Goal: Task Accomplishment & Management: Manage account settings

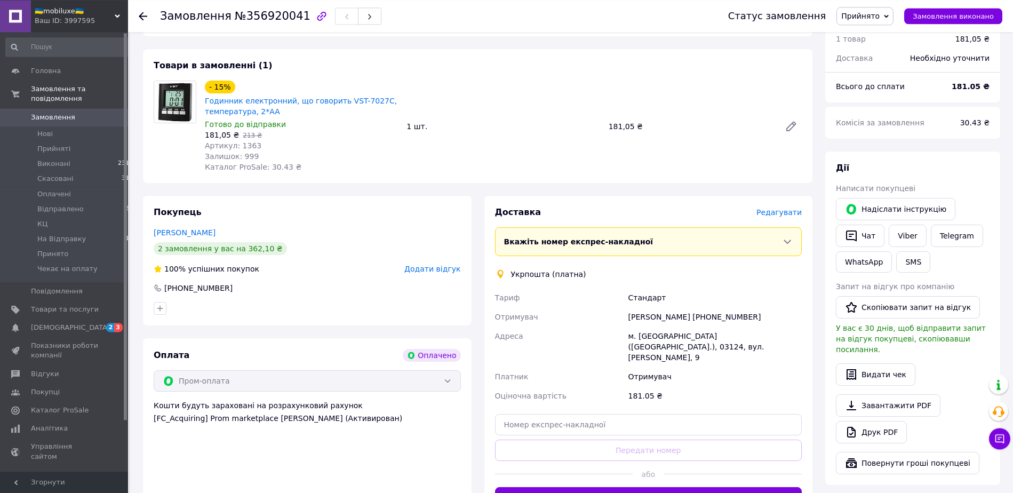
scroll to position [109, 0]
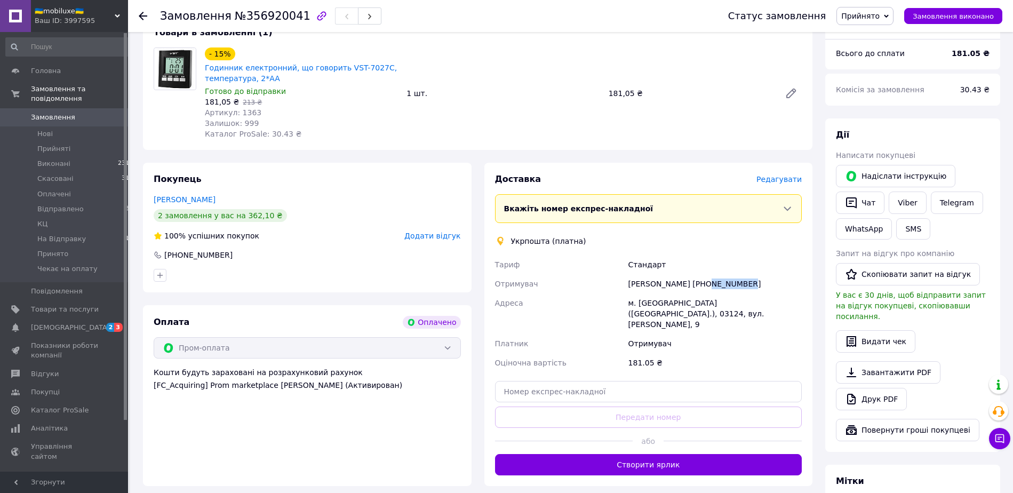
drag, startPoint x: 753, startPoint y: 286, endPoint x: 700, endPoint y: 277, distance: 53.7
click at [700, 277] on div "[PERSON_NAME] [PHONE_NUMBER]" at bounding box center [715, 283] width 178 height 19
click at [741, 282] on div "[PERSON_NAME] [PHONE_NUMBER]" at bounding box center [715, 283] width 178 height 19
drag, startPoint x: 741, startPoint y: 282, endPoint x: 699, endPoint y: 283, distance: 41.6
click at [699, 283] on div "[PERSON_NAME] [PHONE_NUMBER]" at bounding box center [715, 283] width 178 height 19
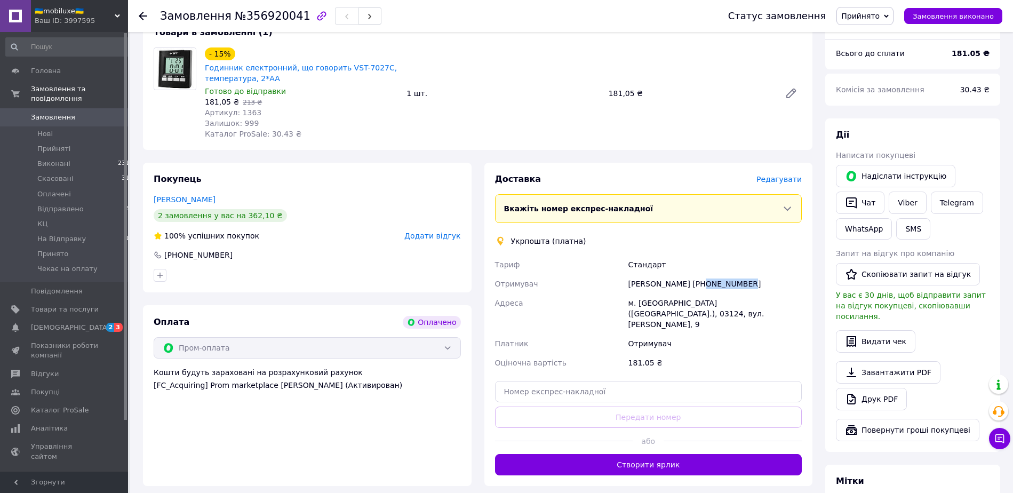
copy div "0631745114"
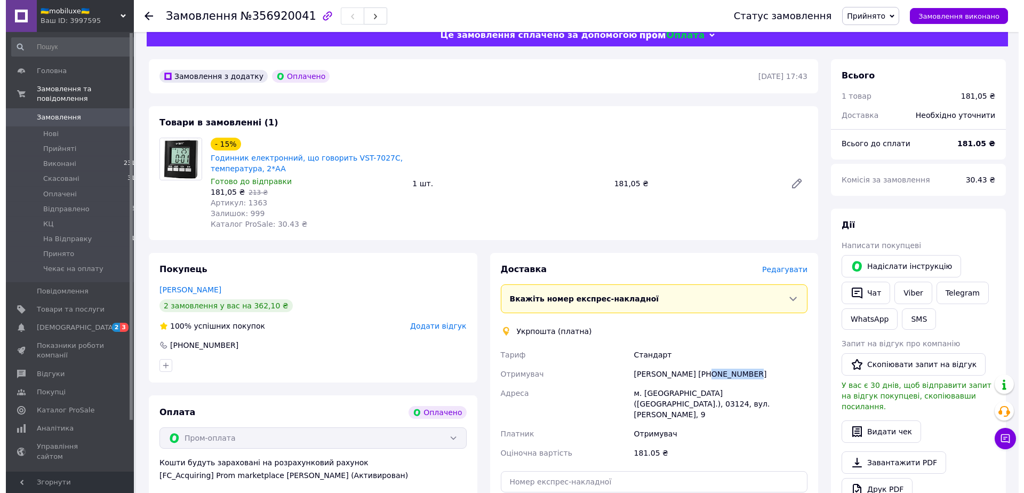
scroll to position [0, 0]
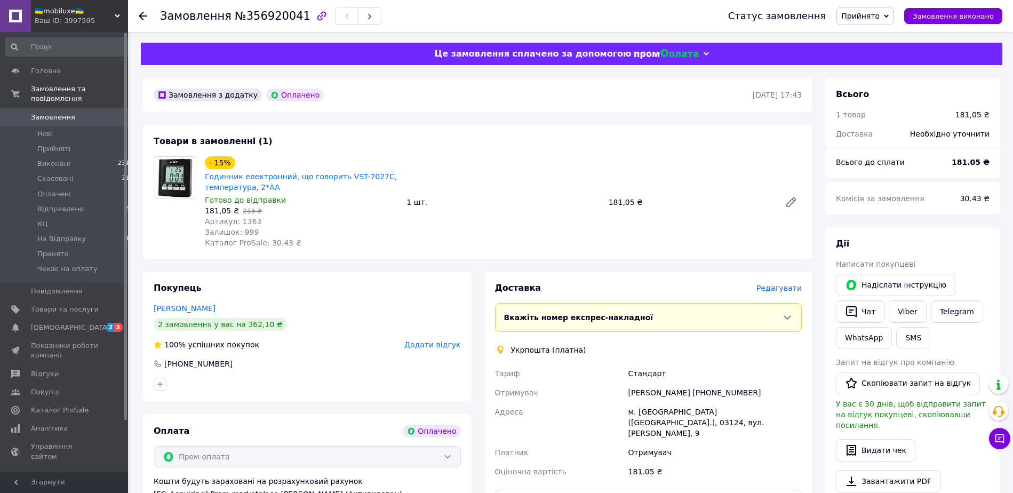
click at [779, 289] on span "Редагувати" at bounding box center [779, 288] width 45 height 9
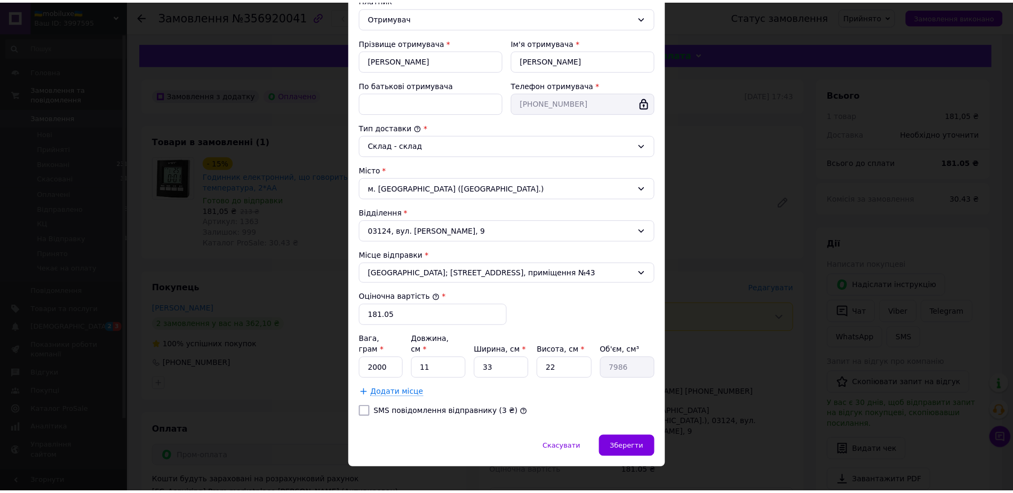
scroll to position [174, 0]
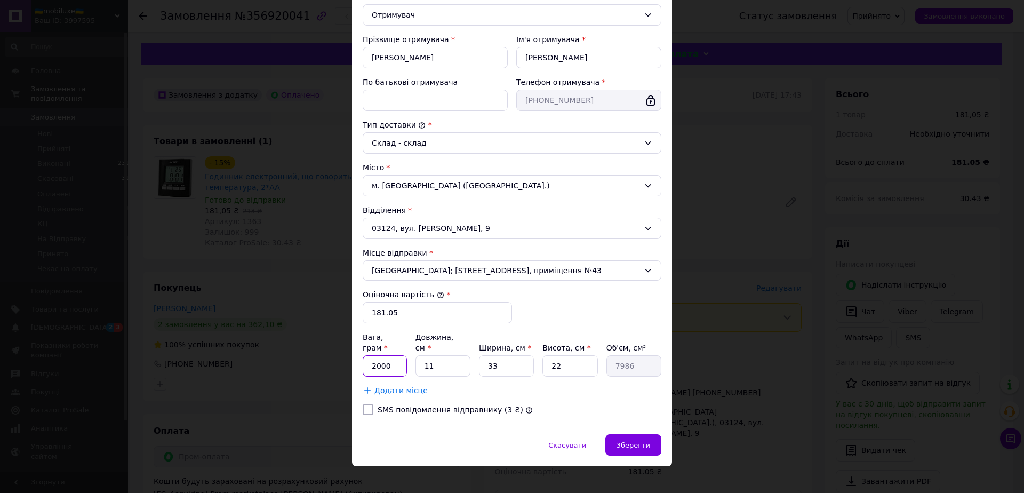
drag, startPoint x: 392, startPoint y: 355, endPoint x: 346, endPoint y: 356, distance: 45.4
click at [363, 356] on input "2000" at bounding box center [385, 365] width 44 height 21
type input "100"
drag, startPoint x: 502, startPoint y: 358, endPoint x: 482, endPoint y: 358, distance: 19.7
click at [482, 358] on input "33" at bounding box center [506, 365] width 55 height 21
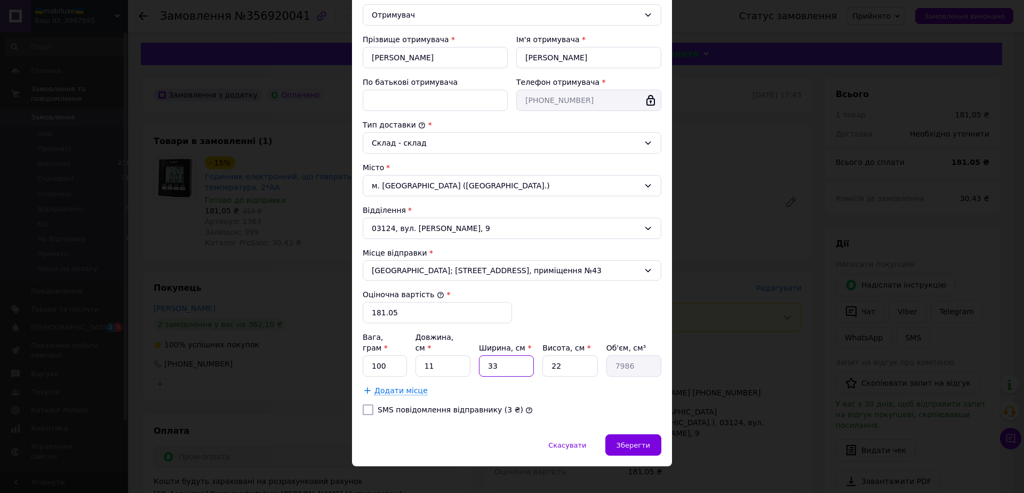
type input "1"
type input "242"
type input "10"
type input "2420"
type input "10"
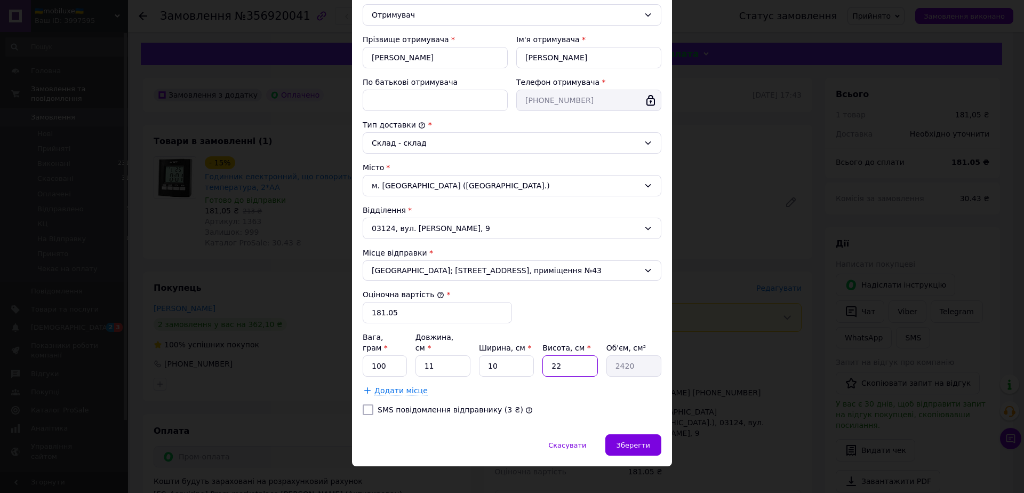
drag, startPoint x: 570, startPoint y: 350, endPoint x: 543, endPoint y: 352, distance: 27.8
click at [543, 355] on input "22" at bounding box center [570, 365] width 55 height 21
type input "5"
type input "550"
type input "5"
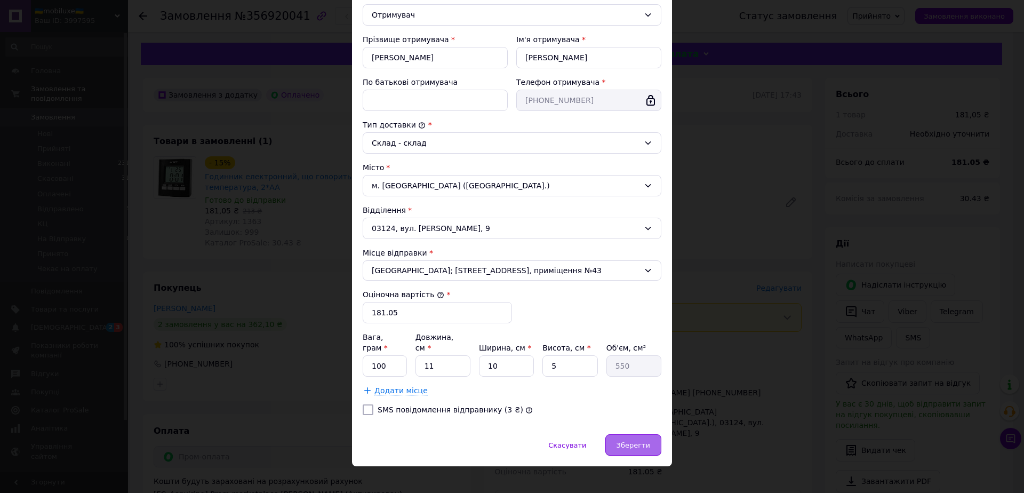
click at [619, 434] on div "Зберегти" at bounding box center [634, 444] width 56 height 21
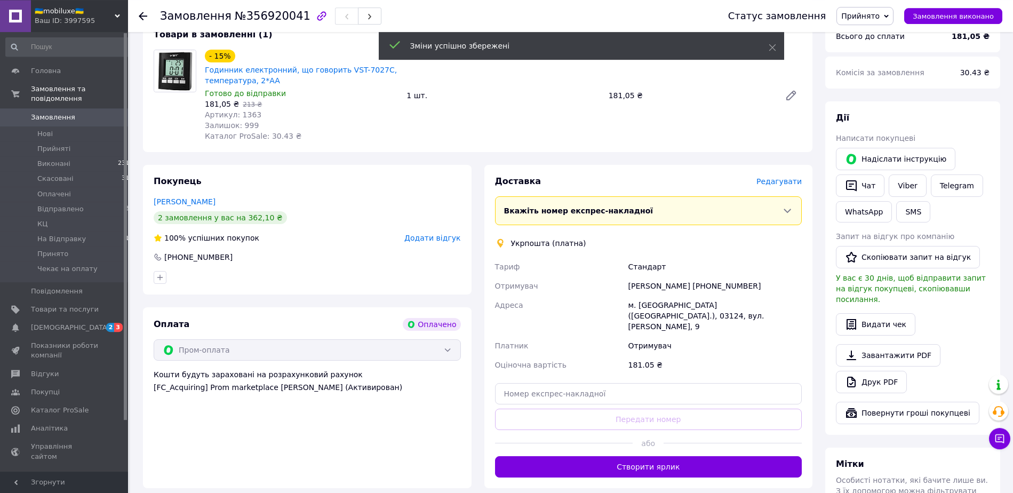
scroll to position [109, 0]
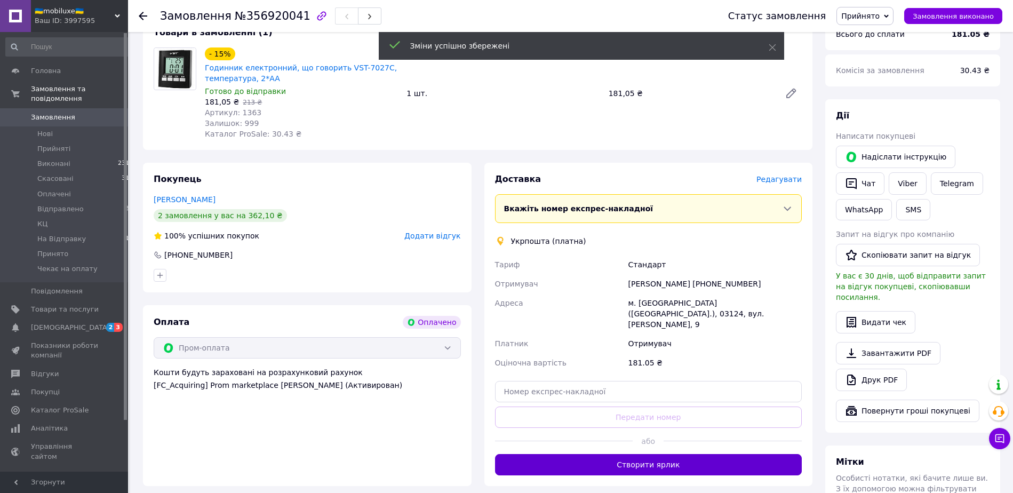
click at [656, 455] on button "Створити ярлик" at bounding box center [648, 464] width 307 height 21
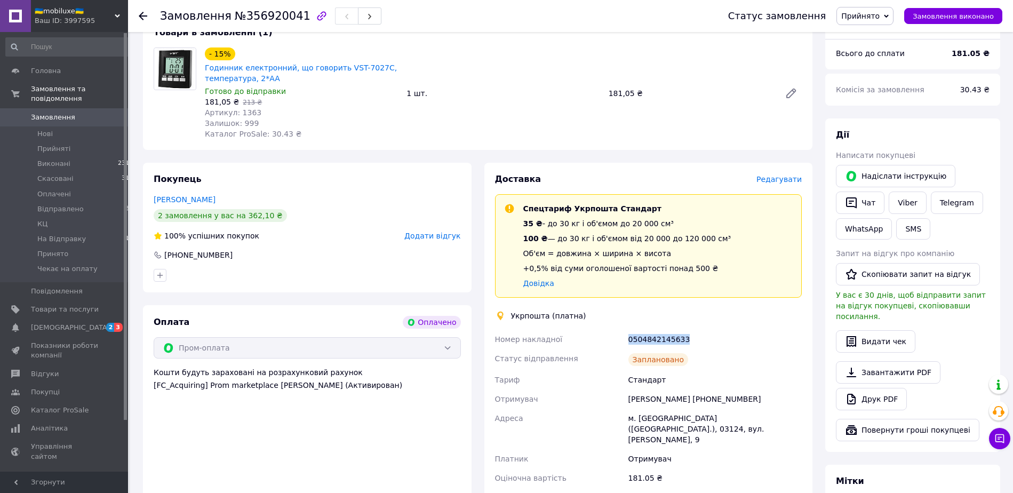
drag, startPoint x: 693, startPoint y: 337, endPoint x: 630, endPoint y: 337, distance: 63.5
click at [630, 337] on div "0504842145633" at bounding box center [715, 339] width 178 height 19
copy div "0504842145633"
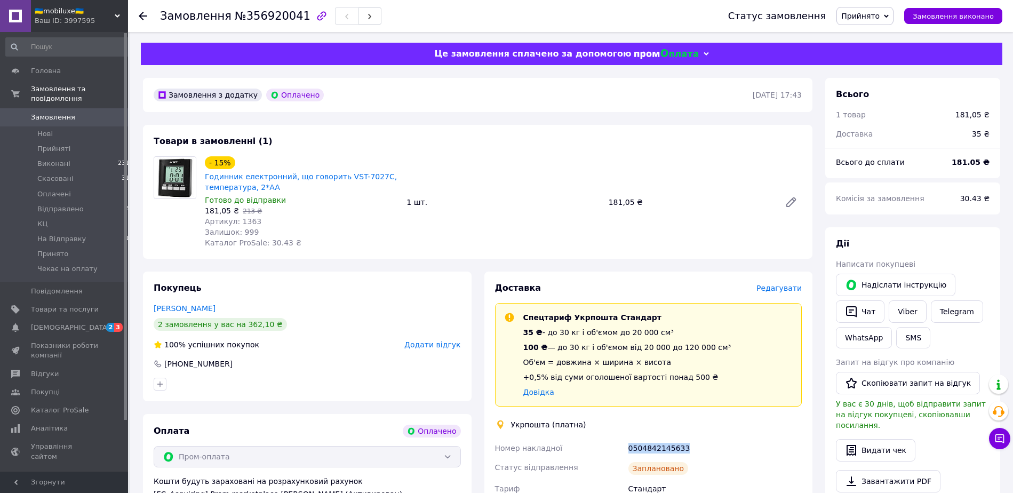
click at [880, 17] on span "Прийнято" at bounding box center [860, 16] width 38 height 9
click at [869, 117] on li "На Відправку" at bounding box center [872, 117] width 71 height 16
